Goal: Feedback & Contribution: Leave review/rating

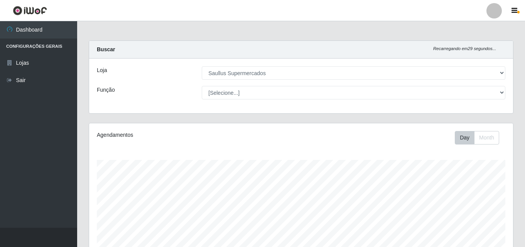
select select "423"
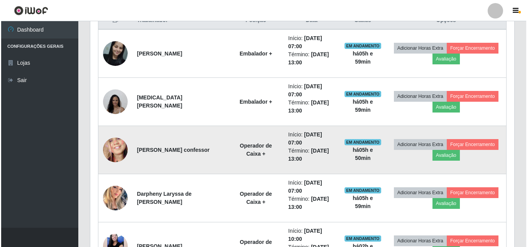
scroll to position [347, 0]
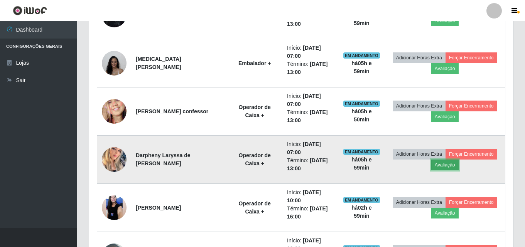
click at [447, 166] on button "Avaliação" at bounding box center [445, 165] width 27 height 11
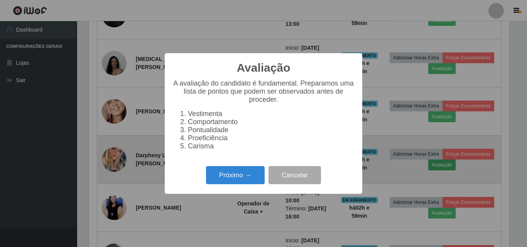
scroll to position [160, 420]
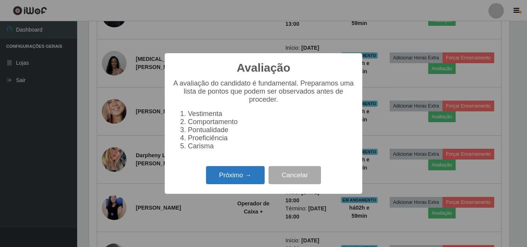
click at [220, 175] on button "Próximo →" at bounding box center [235, 175] width 59 height 18
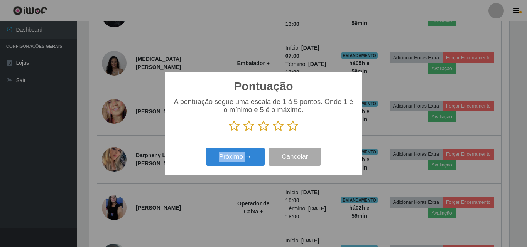
scroll to position [385895, 385635]
click at [288, 125] on icon at bounding box center [293, 126] width 11 height 12
click at [288, 132] on input "radio" at bounding box center [288, 132] width 0 height 0
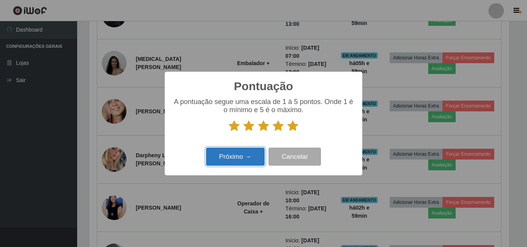
click at [263, 153] on button "Próximo →" at bounding box center [235, 157] width 59 height 18
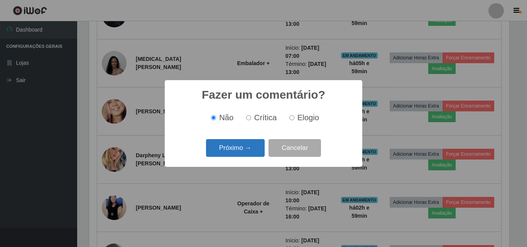
click at [248, 144] on button "Próximo →" at bounding box center [235, 148] width 59 height 18
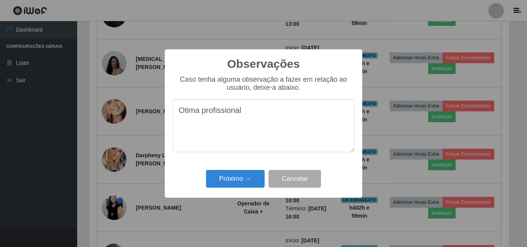
drag, startPoint x: 247, startPoint y: 108, endPoint x: 180, endPoint y: 118, distance: 68.2
click at [183, 119] on textarea "Otima profissional" at bounding box center [264, 126] width 182 height 53
click at [240, 114] on textarea "[PERSON_NAME]" at bounding box center [264, 126] width 182 height 53
click at [179, 114] on textarea "tima profissional" at bounding box center [264, 126] width 182 height 53
click at [243, 114] on textarea "Otima profissional" at bounding box center [264, 126] width 182 height 53
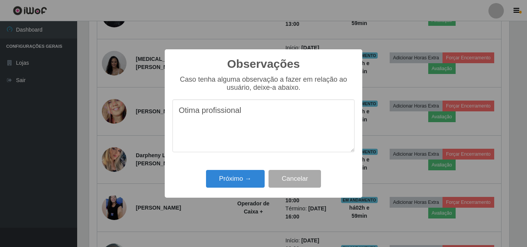
drag, startPoint x: 243, startPoint y: 114, endPoint x: 187, endPoint y: 115, distance: 56.0
click at [187, 115] on textarea "Otima profissional" at bounding box center [264, 126] width 182 height 53
type textarea "Otima profissional"
click at [234, 185] on button "Próximo →" at bounding box center [235, 179] width 59 height 18
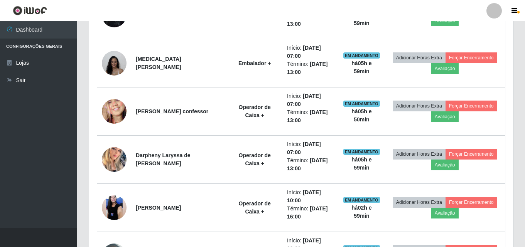
scroll to position [160, 424]
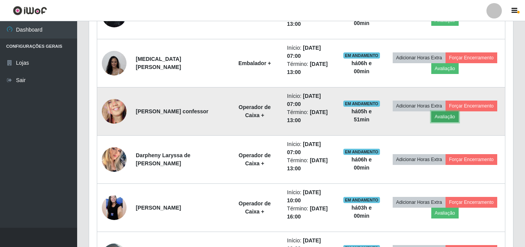
click at [451, 120] on button "Avaliação" at bounding box center [445, 117] width 27 height 11
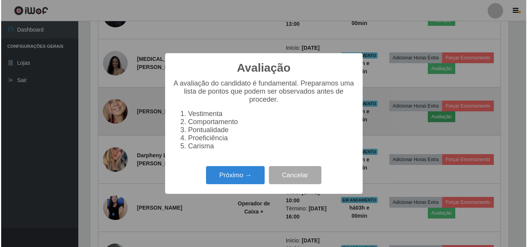
scroll to position [160, 420]
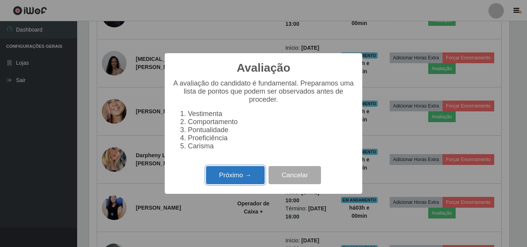
click at [242, 176] on button "Próximo →" at bounding box center [235, 175] width 59 height 18
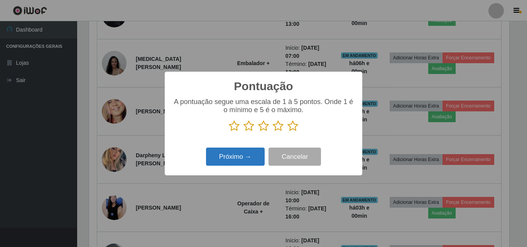
scroll to position [385895, 385635]
click at [297, 129] on icon at bounding box center [293, 126] width 11 height 12
click at [288, 132] on input "radio" at bounding box center [288, 132] width 0 height 0
click at [259, 158] on button "Próximo →" at bounding box center [235, 157] width 59 height 18
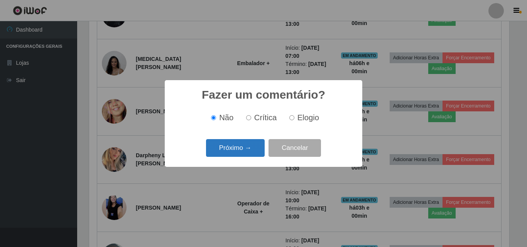
click at [235, 146] on button "Próximo →" at bounding box center [235, 148] width 59 height 18
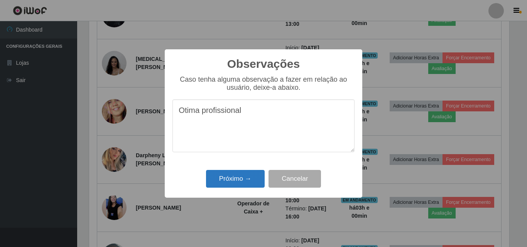
type textarea "Otima profissional"
click at [231, 177] on button "Próximo →" at bounding box center [235, 179] width 59 height 18
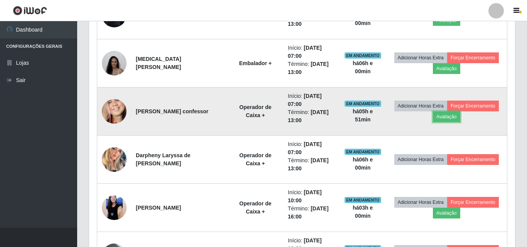
scroll to position [160, 424]
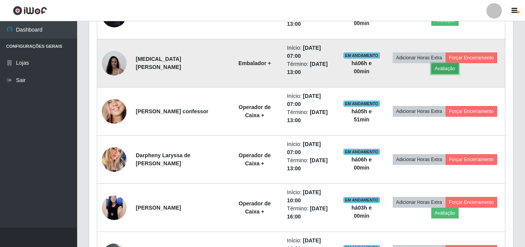
click at [451, 73] on button "Avaliação" at bounding box center [445, 68] width 27 height 11
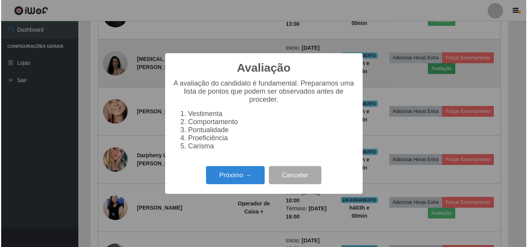
scroll to position [160, 420]
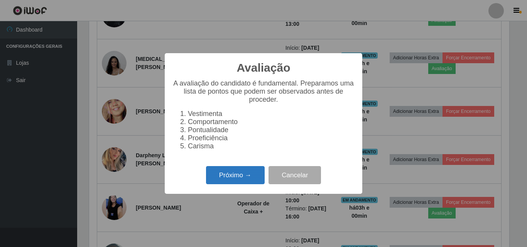
click at [226, 179] on button "Próximo →" at bounding box center [235, 175] width 59 height 18
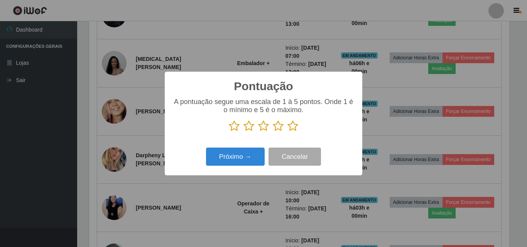
scroll to position [385895, 385635]
click at [292, 127] on icon at bounding box center [293, 126] width 11 height 12
click at [288, 132] on input "radio" at bounding box center [288, 132] width 0 height 0
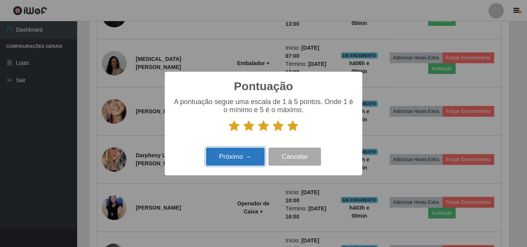
click at [248, 159] on button "Próximo →" at bounding box center [235, 157] width 59 height 18
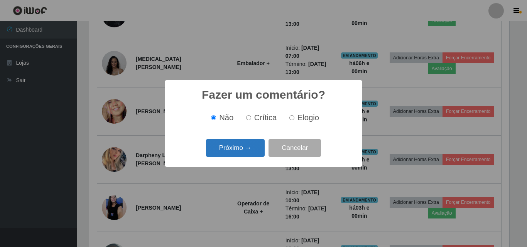
click at [224, 146] on button "Próximo →" at bounding box center [235, 148] width 59 height 18
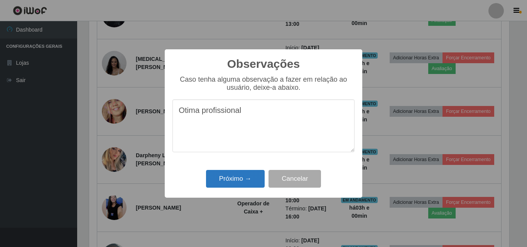
type textarea "Otima profissional"
click at [234, 180] on button "Próximo →" at bounding box center [235, 179] width 59 height 18
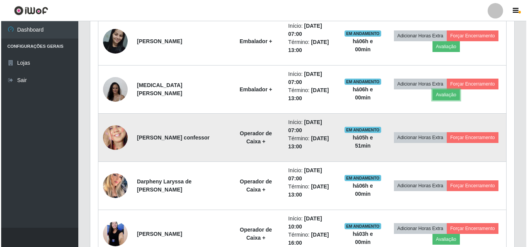
scroll to position [309, 0]
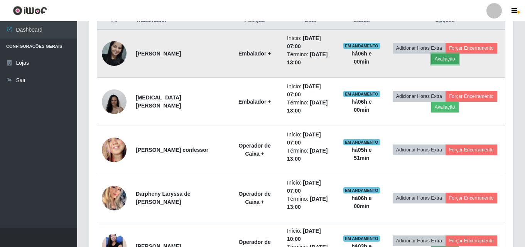
click at [448, 61] on button "Avaliação" at bounding box center [445, 59] width 27 height 11
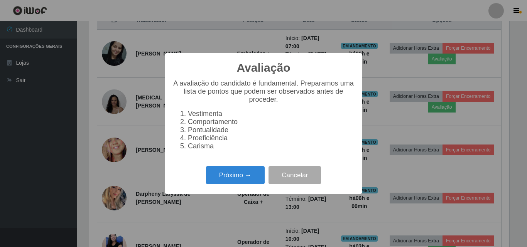
scroll to position [160, 420]
click at [242, 181] on button "Próximo →" at bounding box center [235, 175] width 59 height 18
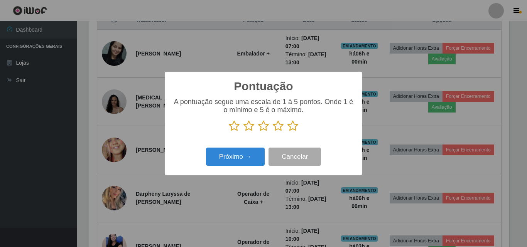
click at [298, 125] on icon at bounding box center [293, 126] width 11 height 12
click at [288, 132] on input "radio" at bounding box center [288, 132] width 0 height 0
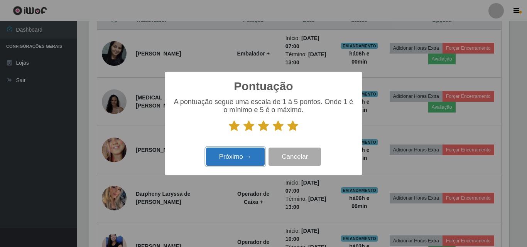
click at [244, 161] on button "Próximo →" at bounding box center [235, 157] width 59 height 18
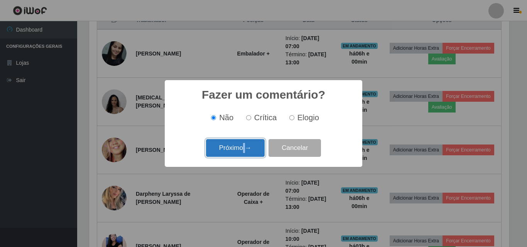
click at [247, 147] on button "Próximo →" at bounding box center [235, 148] width 59 height 18
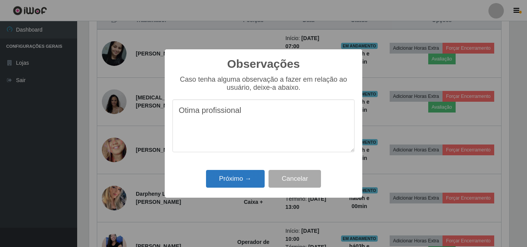
type textarea "Otima profissional"
click at [232, 178] on button "Próximo →" at bounding box center [235, 179] width 59 height 18
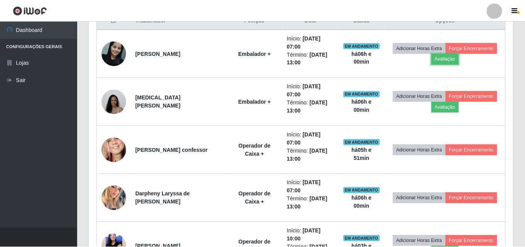
scroll to position [160, 424]
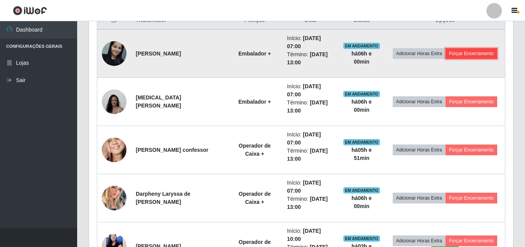
click at [461, 51] on button "Forçar Encerramento" at bounding box center [472, 53] width 52 height 11
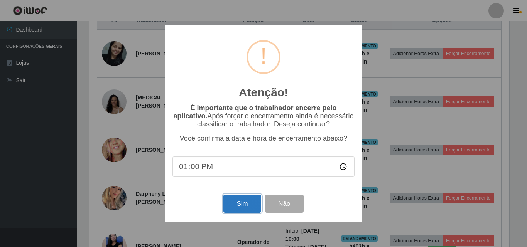
click at [244, 204] on button "Sim" at bounding box center [242, 204] width 37 height 18
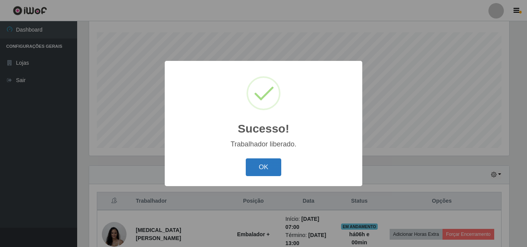
click at [264, 171] on button "OK" at bounding box center [264, 168] width 36 height 18
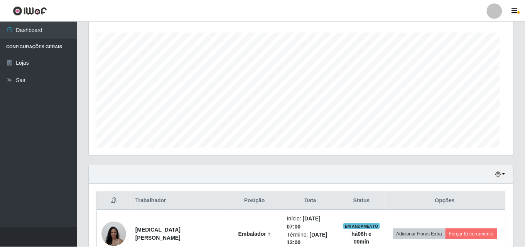
scroll to position [0, 0]
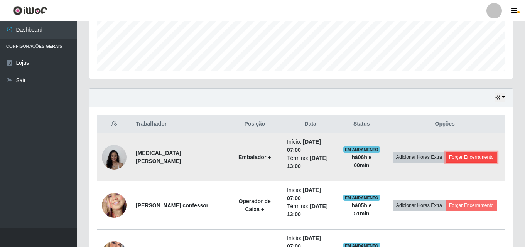
click at [472, 157] on button "Forçar Encerramento" at bounding box center [472, 157] width 52 height 11
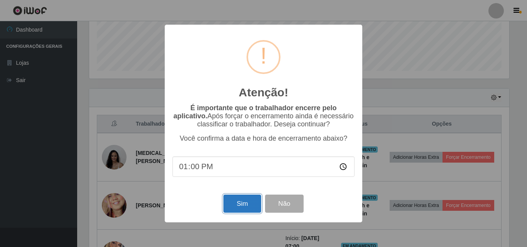
click at [240, 208] on button "Sim" at bounding box center [242, 204] width 37 height 18
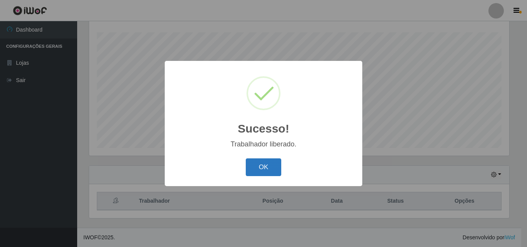
click at [254, 173] on button "OK" at bounding box center [264, 168] width 36 height 18
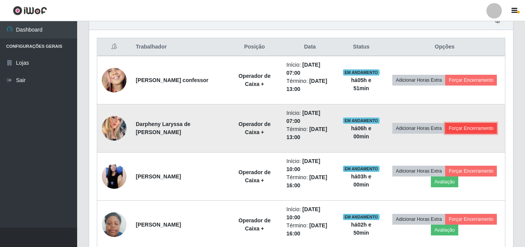
click at [479, 131] on button "Forçar Encerramento" at bounding box center [472, 128] width 52 height 11
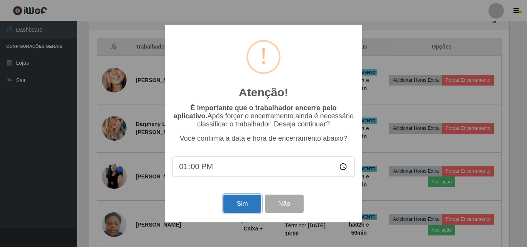
click at [247, 213] on button "Sim" at bounding box center [242, 204] width 37 height 18
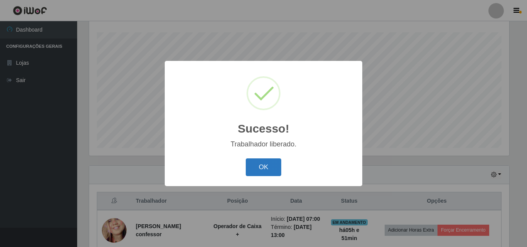
click at [275, 165] on button "OK" at bounding box center [264, 168] width 36 height 18
